Goal: Task Accomplishment & Management: Manage account settings

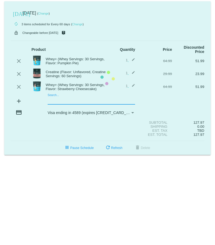
click at [57, 100] on mat-card "[DATE] [DATE] ( Change ) autorenew 3 items scheduled for Every 60 days ( Change…" at bounding box center [107, 78] width 206 height 154
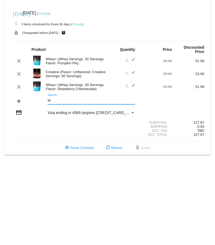
type input "e"
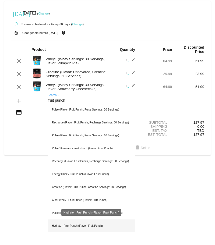
type input "fruit punch"
click at [79, 225] on div "Hydrate - Fruit Punch (Flavor: Fruit Punch)" at bounding box center [91, 226] width 87 height 13
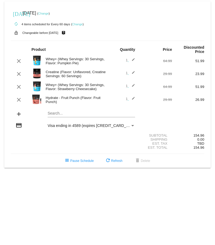
click at [49, 13] on link "Change" at bounding box center [43, 13] width 10 height 3
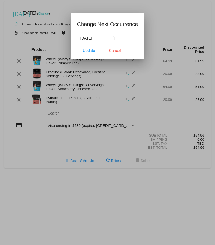
click at [113, 37] on div "[DATE]" at bounding box center [97, 38] width 34 height 6
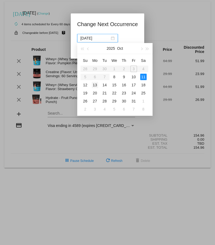
click at [94, 86] on div "13" at bounding box center [95, 85] width 6 height 6
type input "[DATE]"
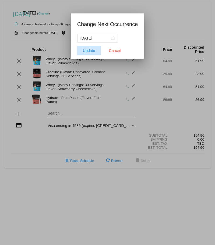
click at [89, 50] on span "Update" at bounding box center [89, 50] width 12 height 4
